Goal: Information Seeking & Learning: Learn about a topic

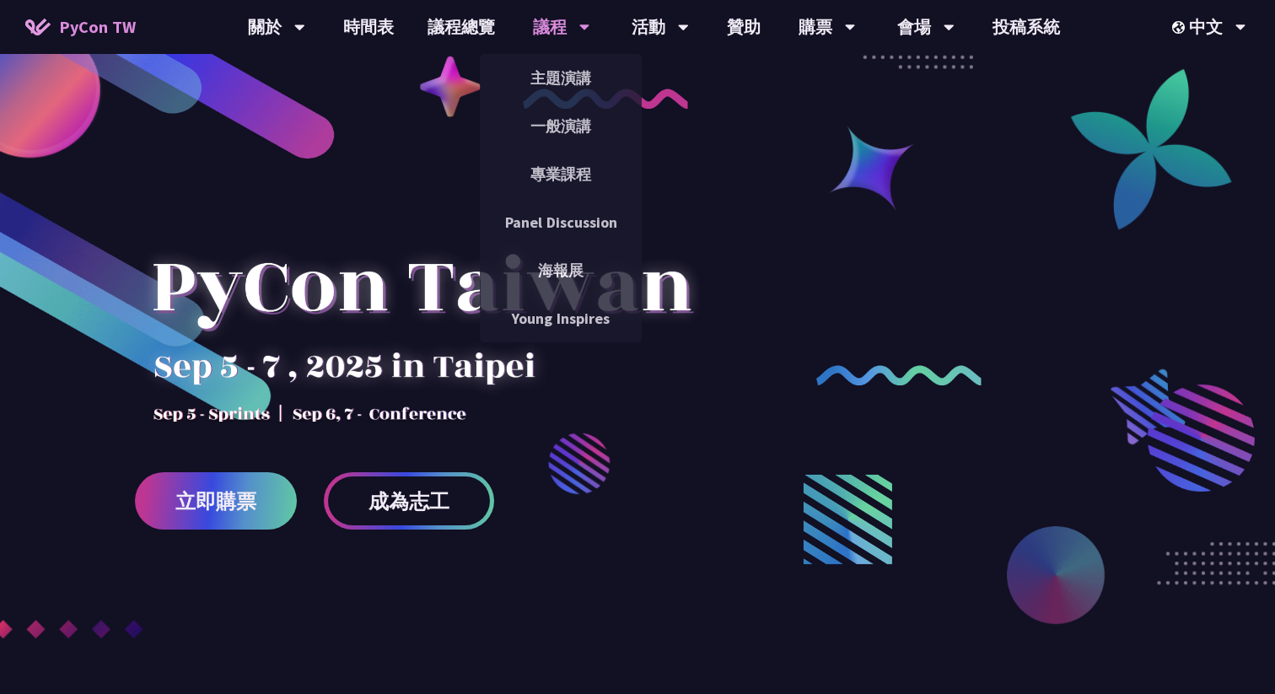
click at [557, 24] on div "議程" at bounding box center [561, 27] width 57 height 54
click at [554, 74] on link "主題演講" at bounding box center [561, 78] width 162 height 40
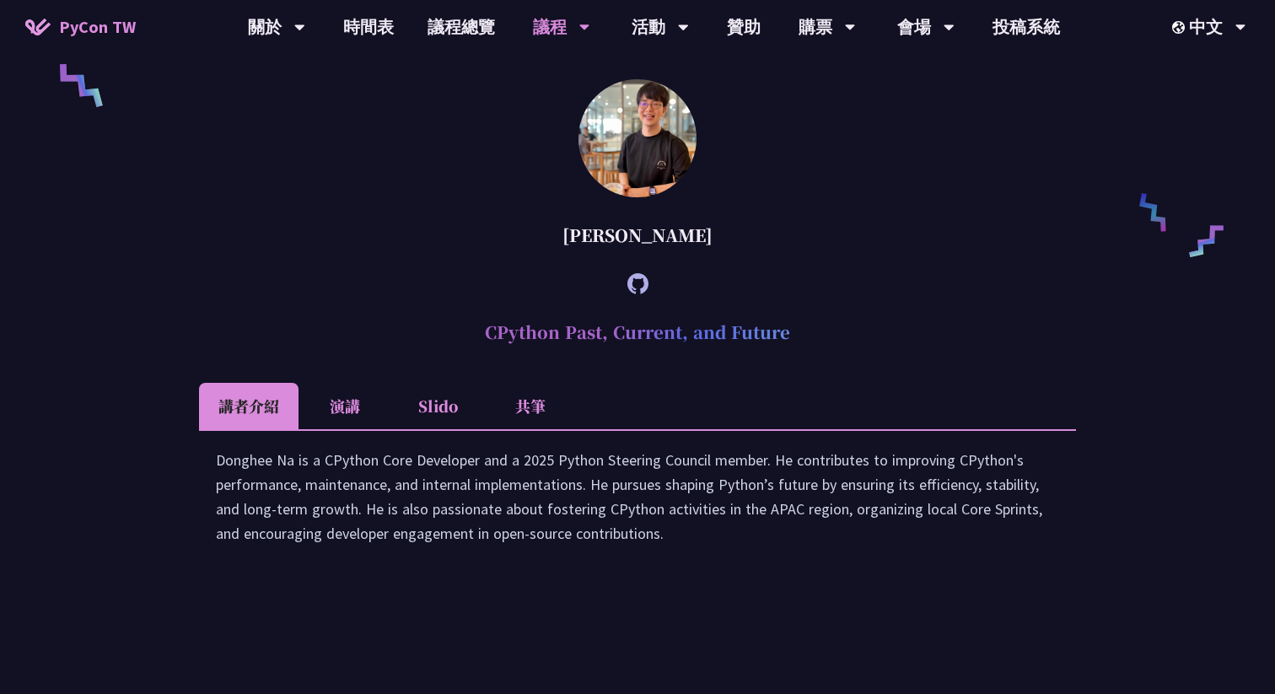
scroll to position [1232, 0]
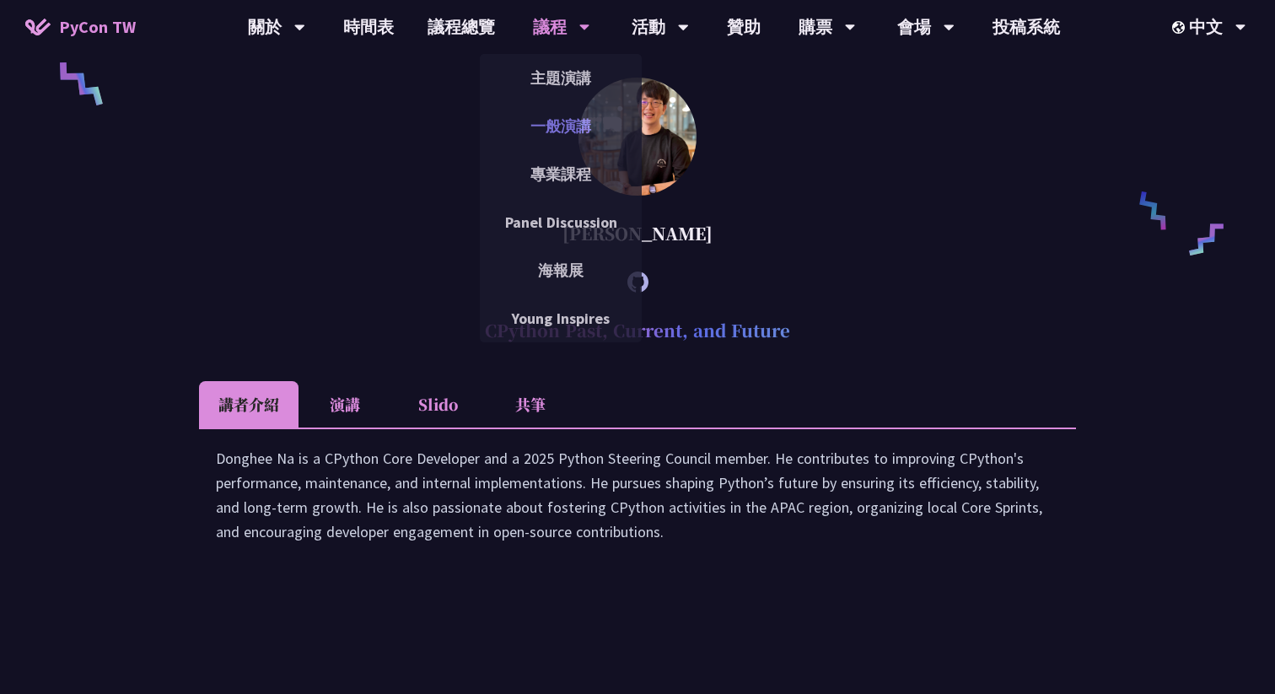
click at [569, 124] on link "一般演講" at bounding box center [561, 126] width 162 height 40
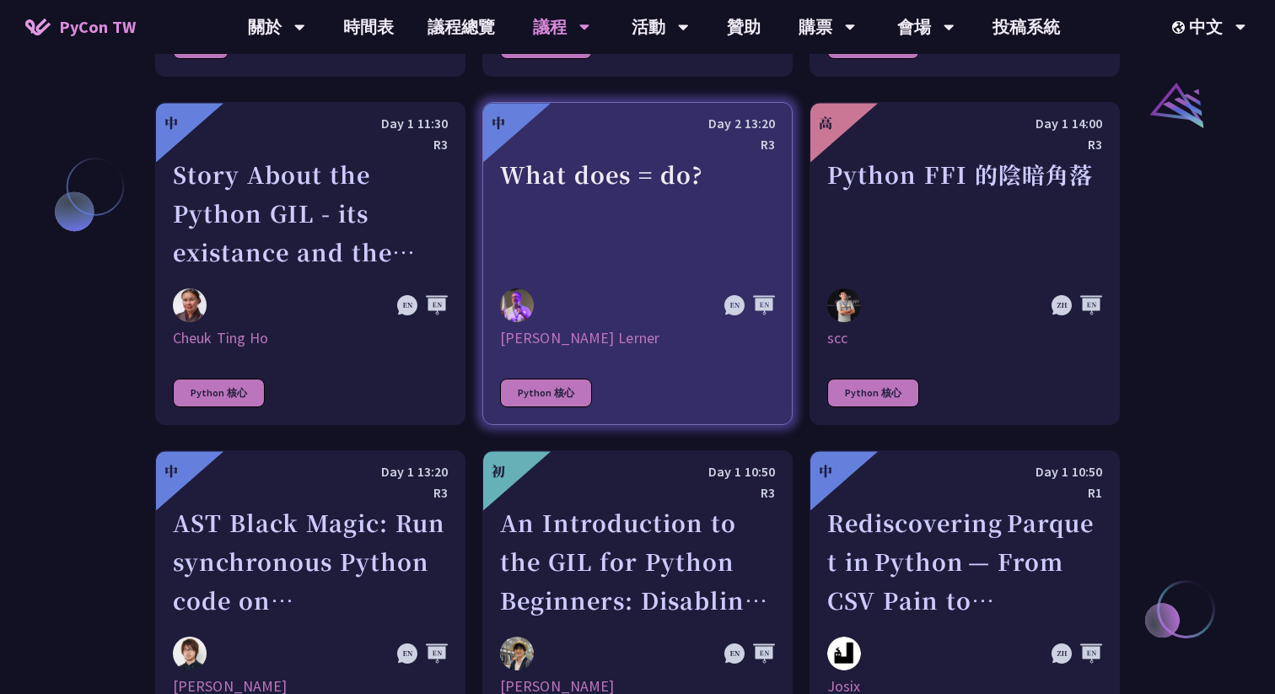
scroll to position [1959, 0]
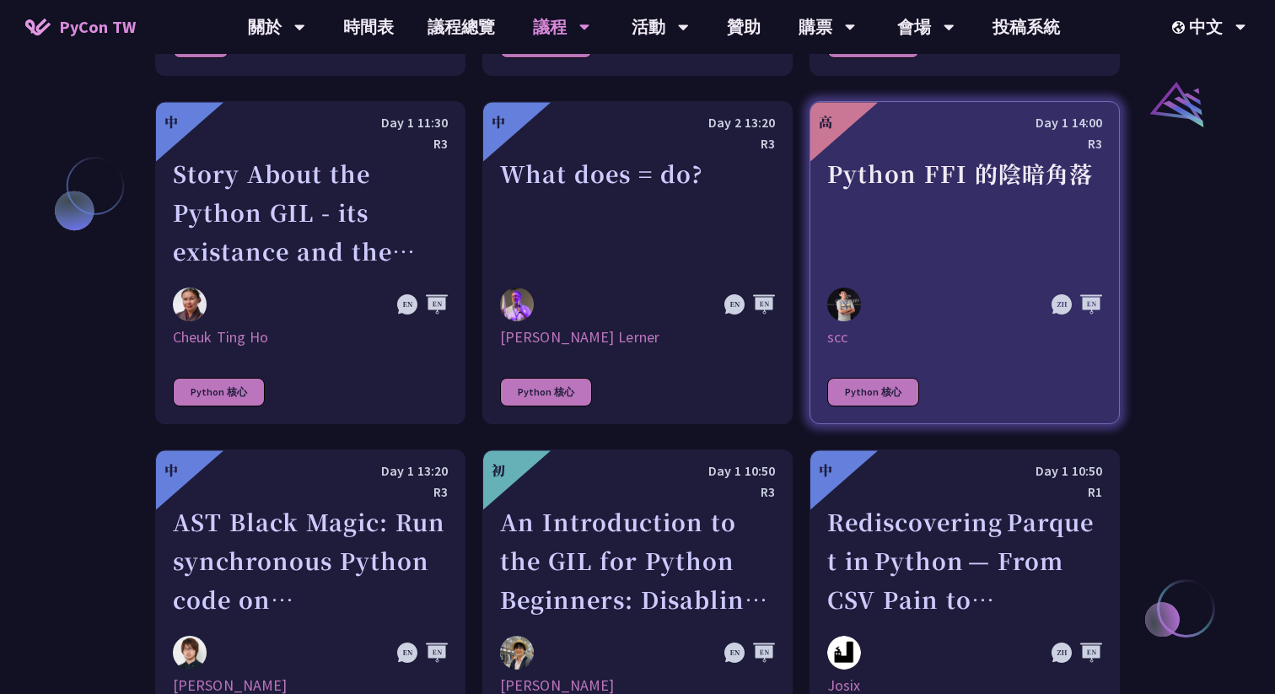
click at [884, 239] on div "Python FFI 的陰暗角落" at bounding box center [964, 212] width 275 height 116
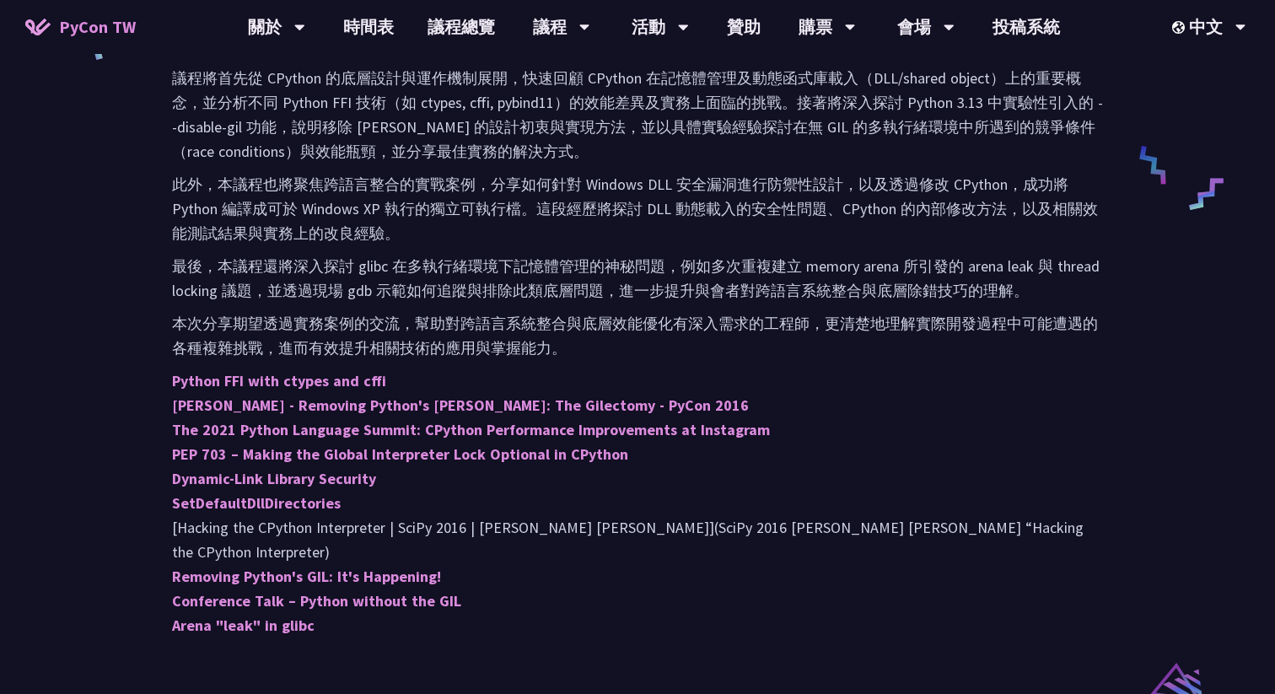
scroll to position [801, 0]
